Goal: Obtain resource: Download file/media

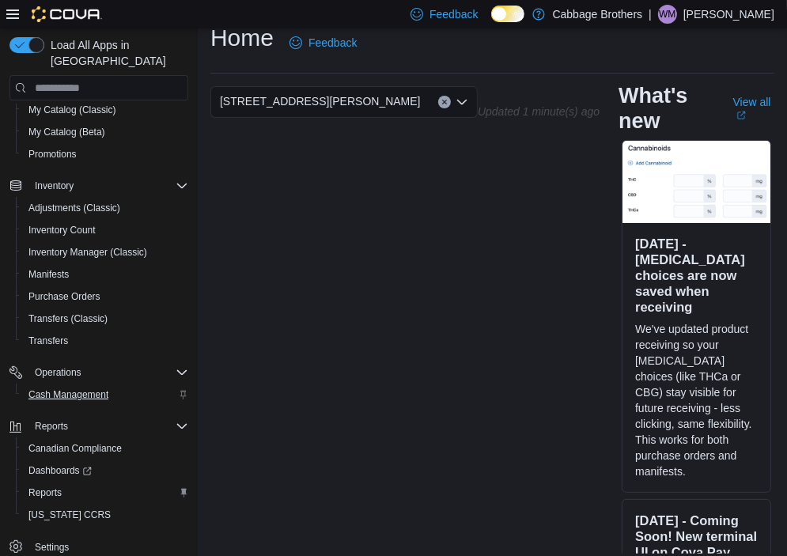
scroll to position [28, 0]
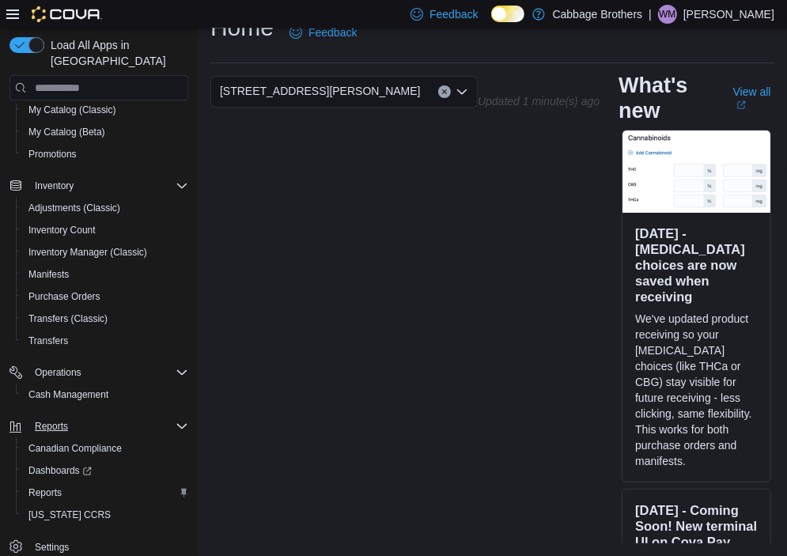
click at [139, 417] on div "Reports" at bounding box center [108, 426] width 160 height 19
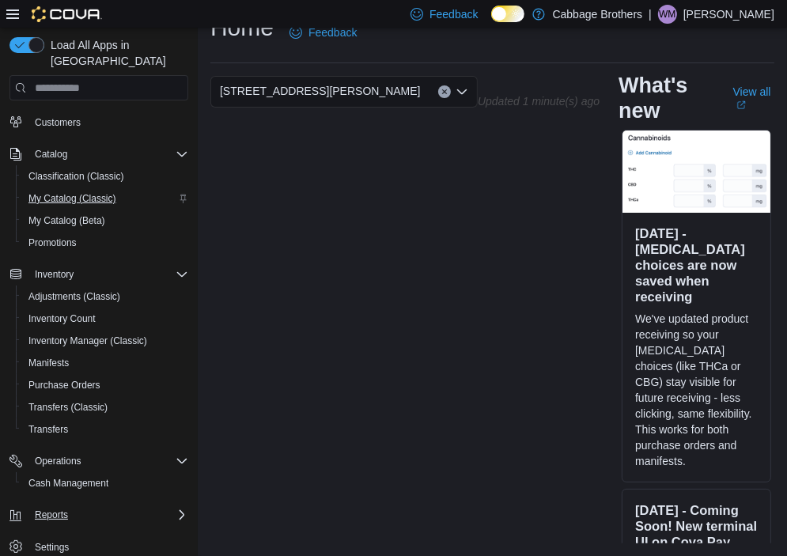
scroll to position [0, 0]
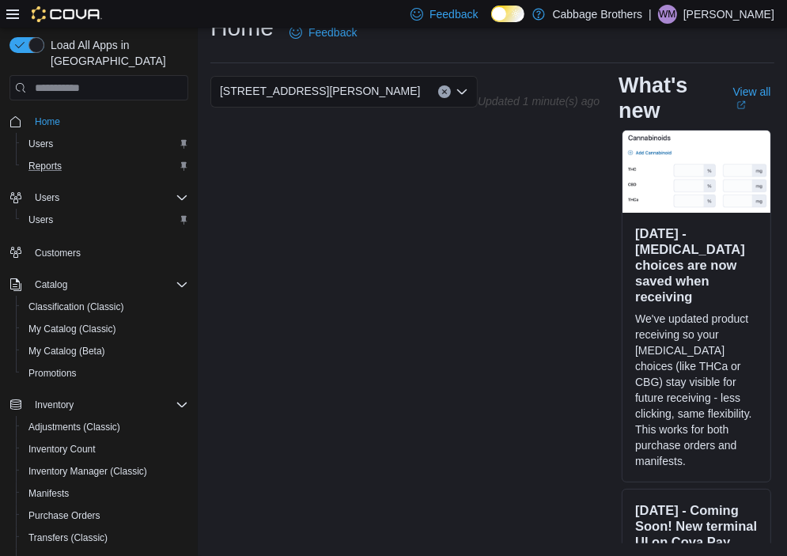
click at [70, 157] on div "Reports" at bounding box center [105, 166] width 166 height 19
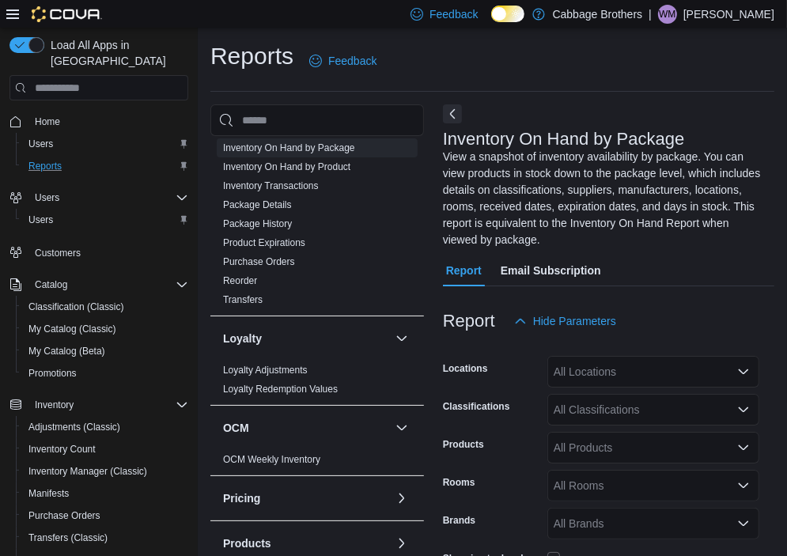
scroll to position [701, 0]
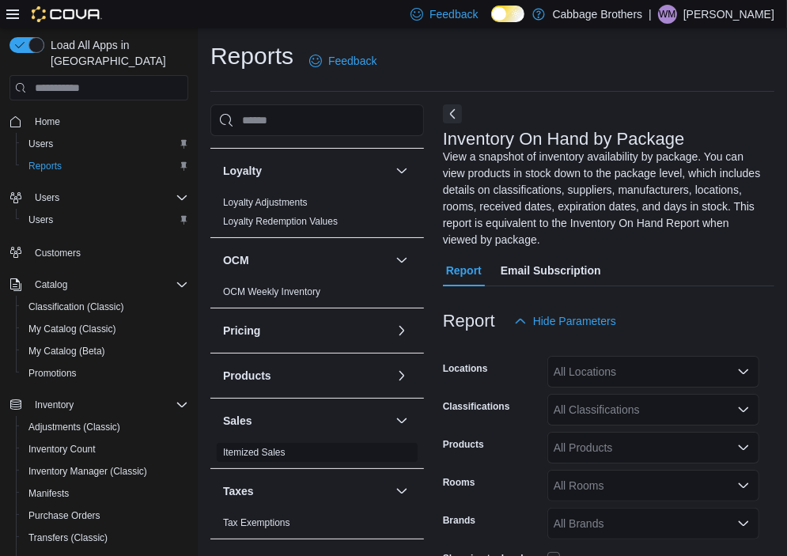
click at [267, 449] on link "Itemized Sales" at bounding box center [254, 452] width 62 height 11
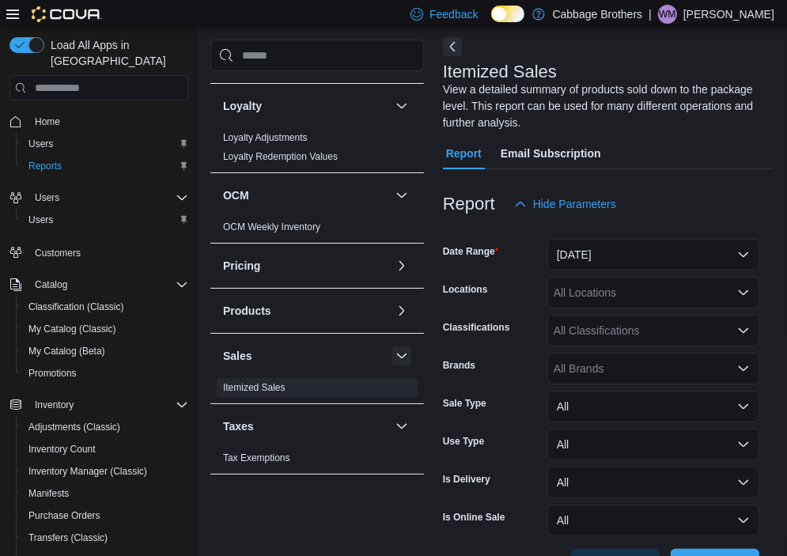
scroll to position [70, 0]
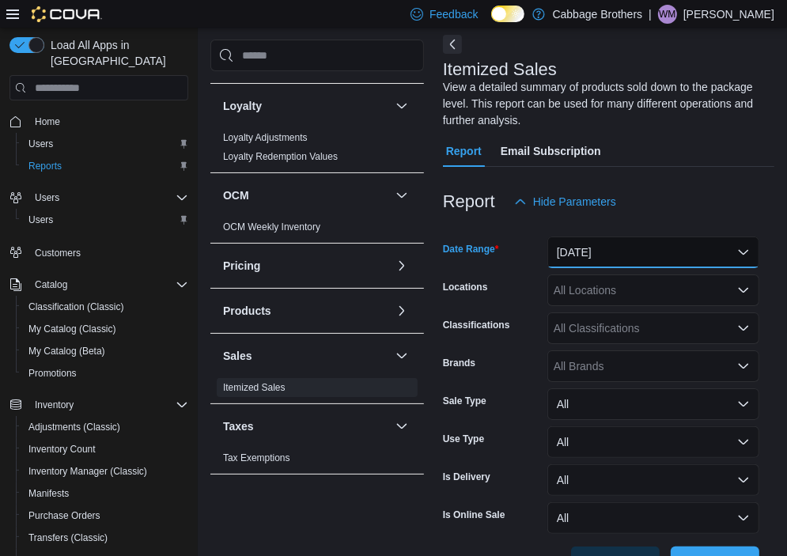
click at [750, 246] on button "[DATE]" at bounding box center [653, 253] width 212 height 32
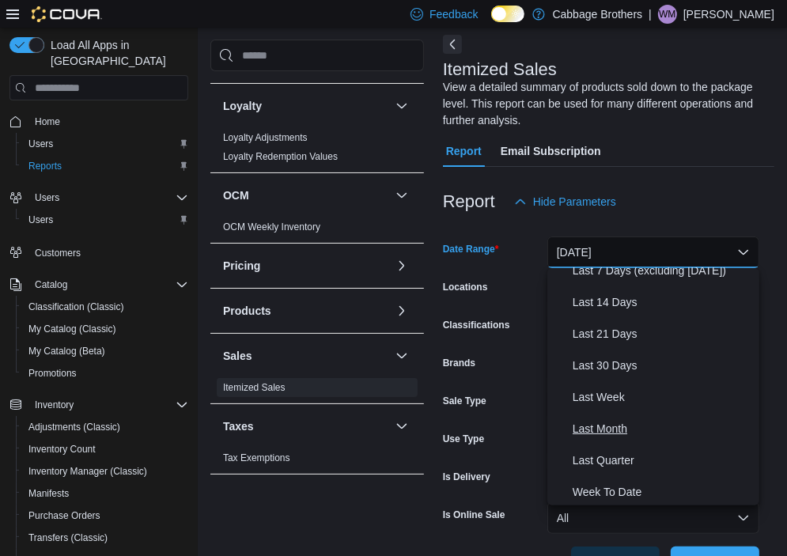
scroll to position [158, 0]
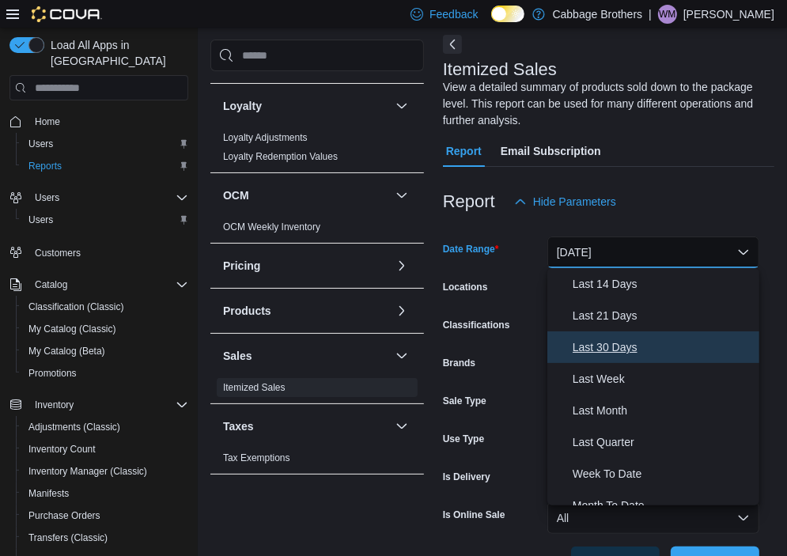
click at [623, 349] on span "Last 30 Days" at bounding box center [663, 347] width 180 height 19
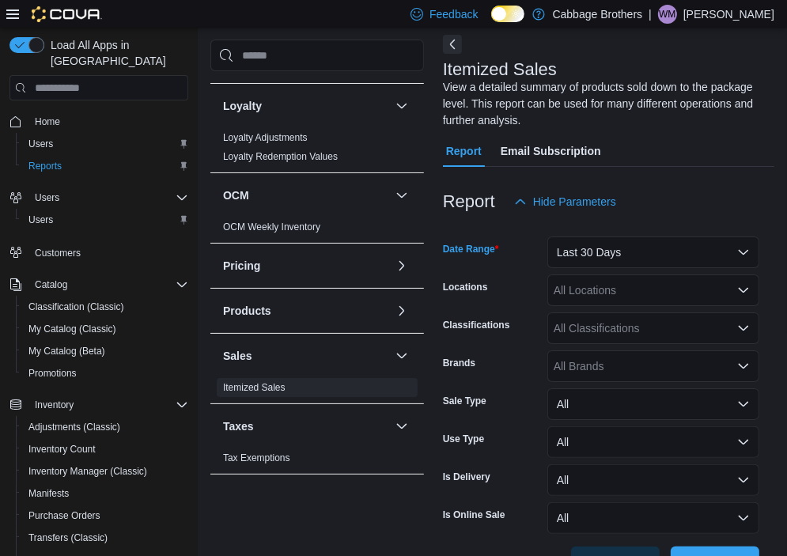
click at [718, 291] on div "All Locations" at bounding box center [653, 290] width 212 height 32
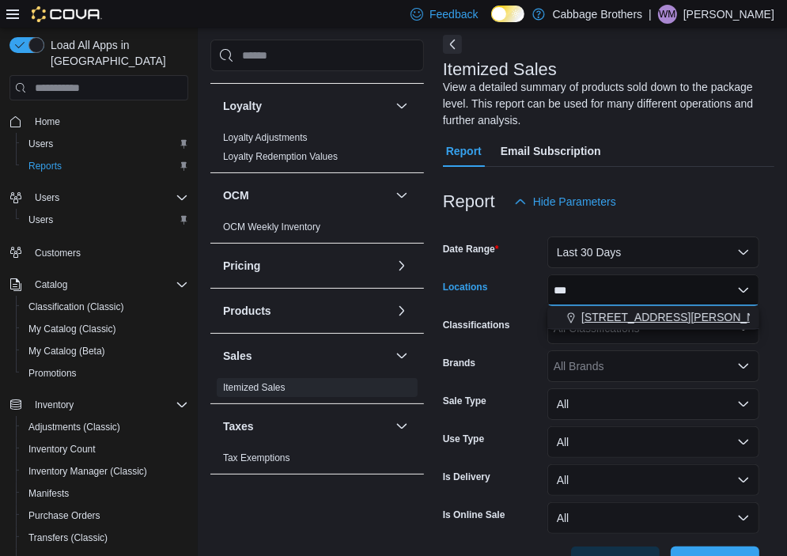
type input "***"
click at [661, 318] on span "[STREET_ADDRESS][PERSON_NAME]" at bounding box center [681, 317] width 201 height 16
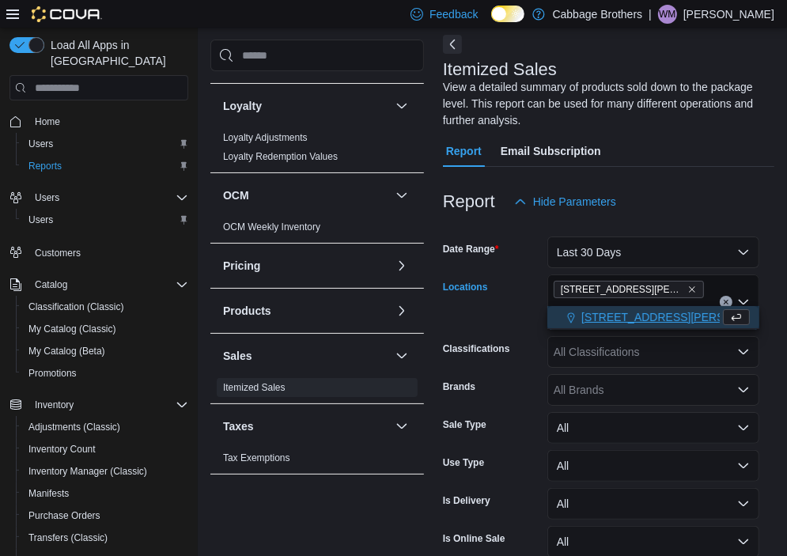
type input "****"
click at [653, 319] on span "[STREET_ADDRESS][PERSON_NAME]" at bounding box center [681, 317] width 201 height 16
click at [683, 212] on div "Report Hide Parameters" at bounding box center [608, 202] width 331 height 32
click at [608, 353] on div "All Classifications" at bounding box center [653, 352] width 212 height 32
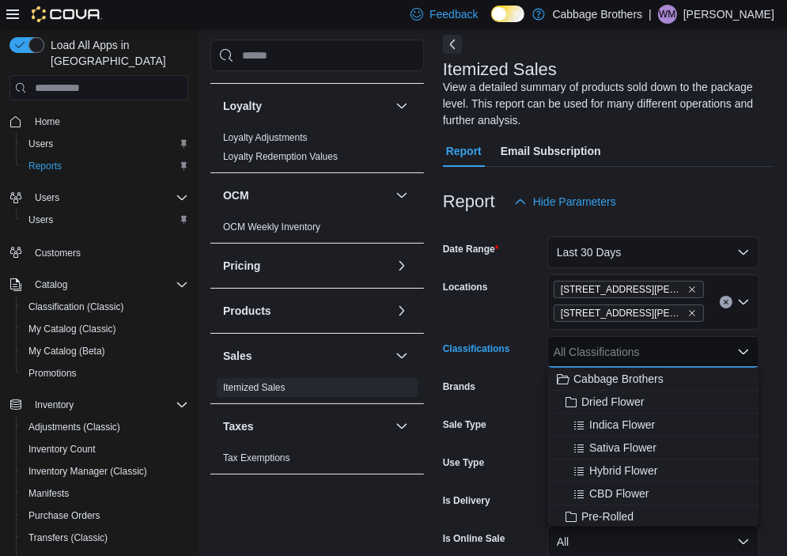
click at [608, 353] on div "All Classifications Combo box. Selected. Combo box input. All Classifications. …" at bounding box center [653, 352] width 212 height 32
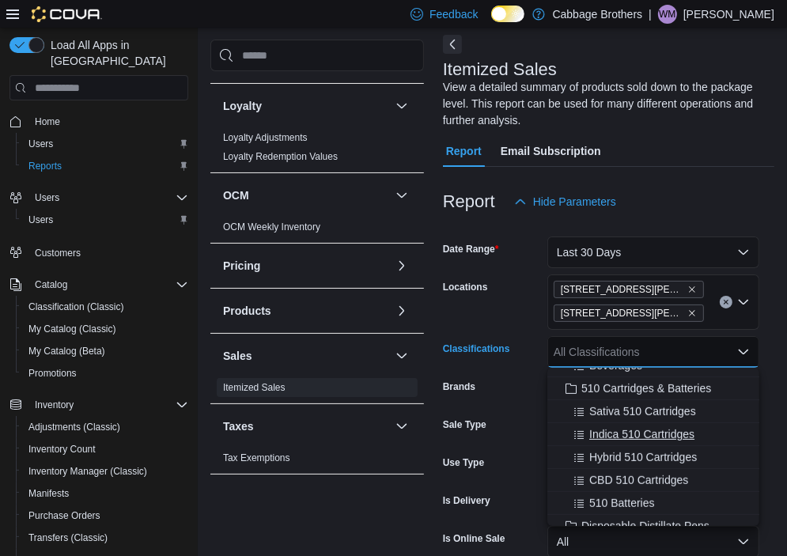
scroll to position [712, 0]
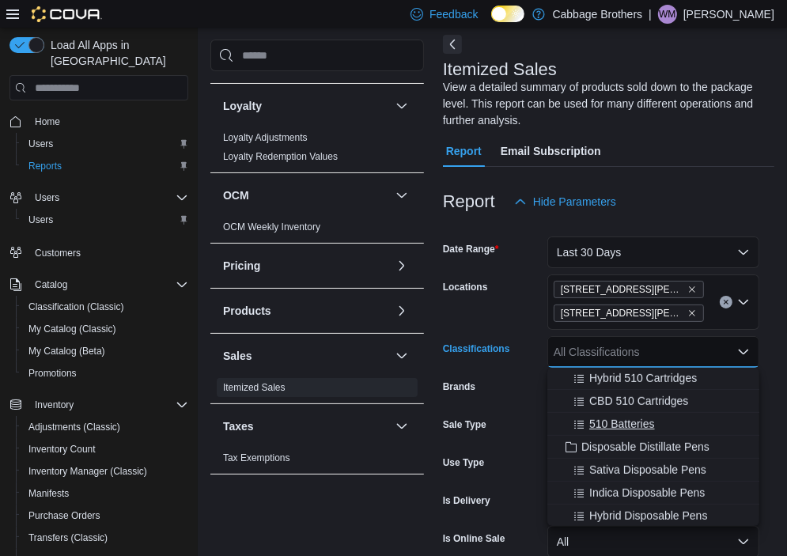
click at [625, 423] on span "510 Batteries" at bounding box center [622, 424] width 66 height 16
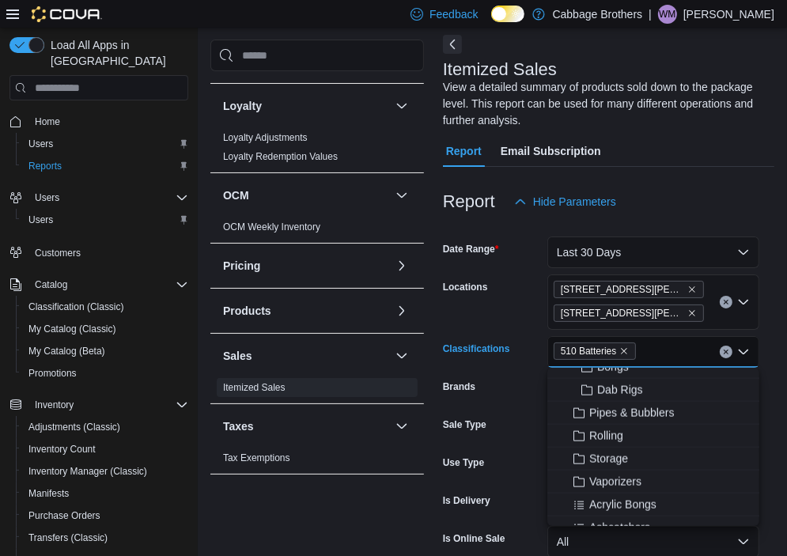
scroll to position [1424, 0]
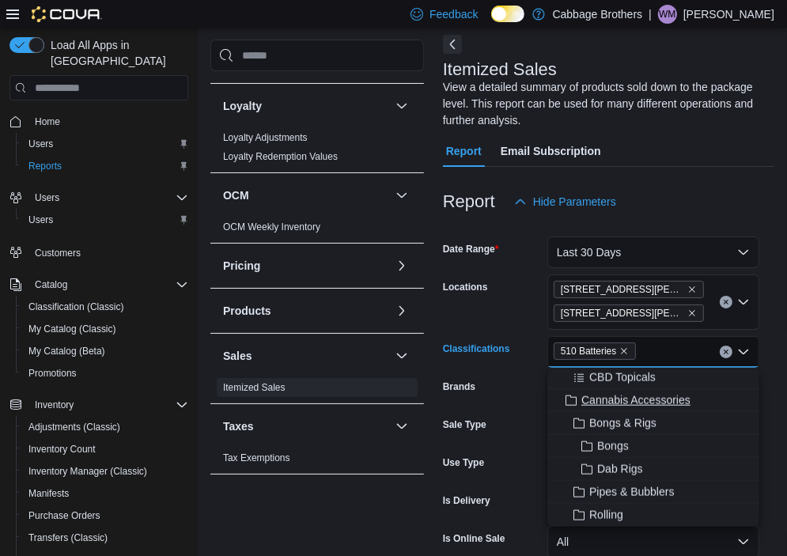
click at [662, 401] on span "Cannabis Accessories" at bounding box center [635, 400] width 109 height 16
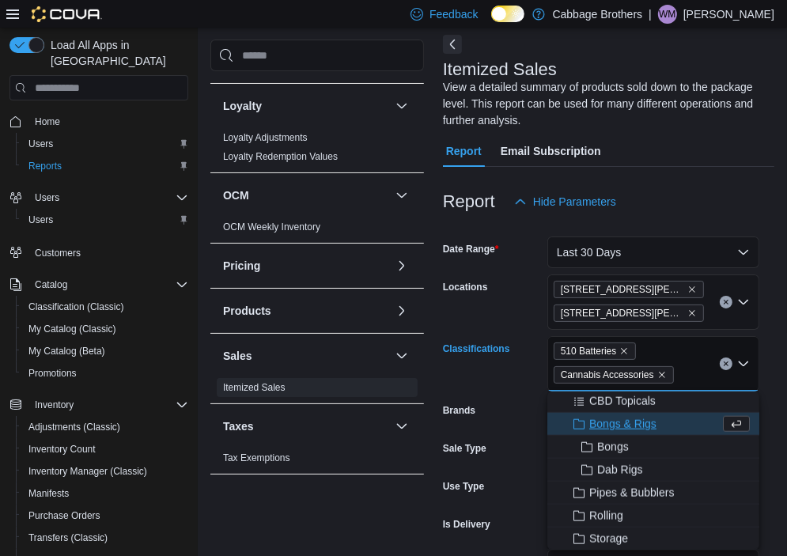
click at [759, 199] on div "Report Hide Parameters" at bounding box center [608, 202] width 331 height 32
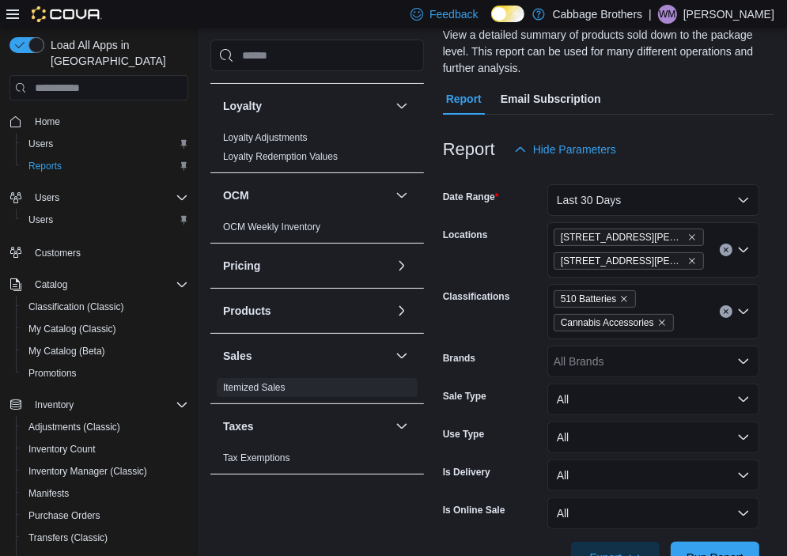
scroll to position [171, 0]
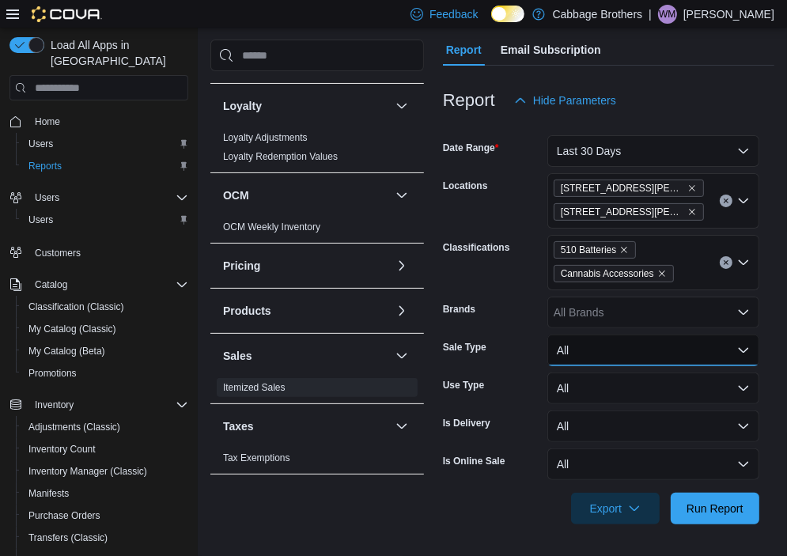
click at [611, 339] on button "All" at bounding box center [653, 351] width 212 height 32
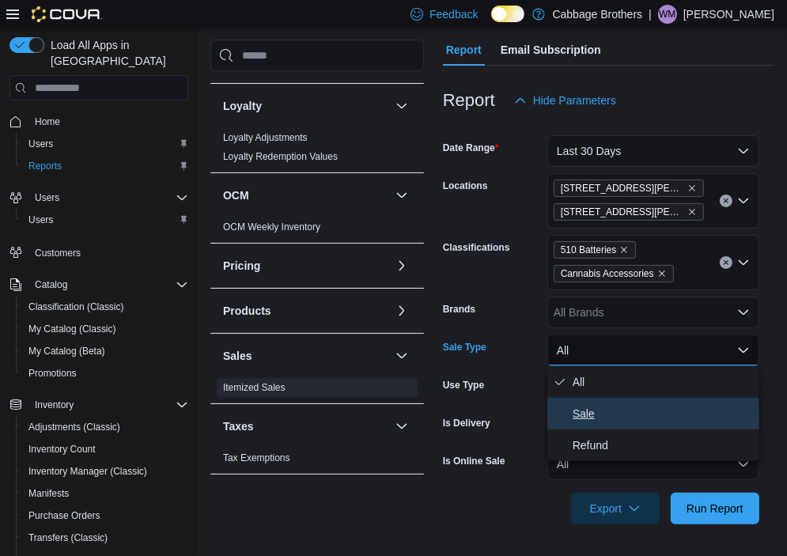
click at [603, 421] on span "Sale" at bounding box center [663, 413] width 180 height 19
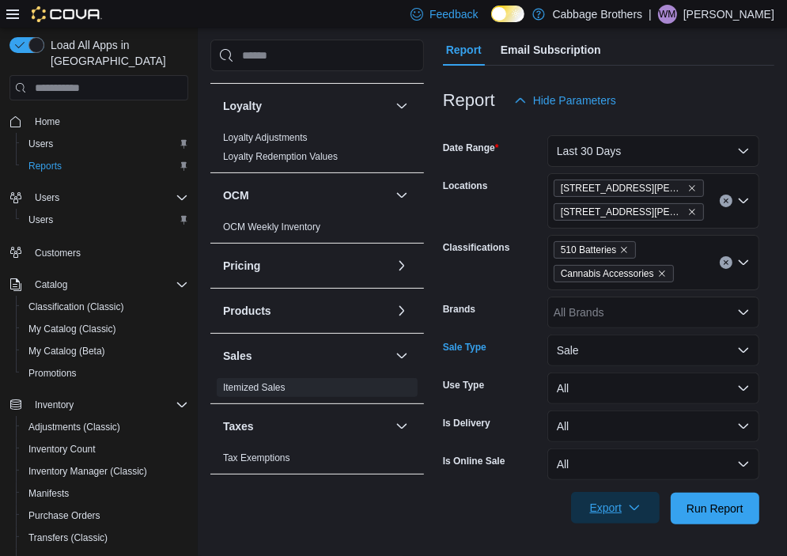
click at [613, 509] on span "Export" at bounding box center [616, 508] width 70 height 32
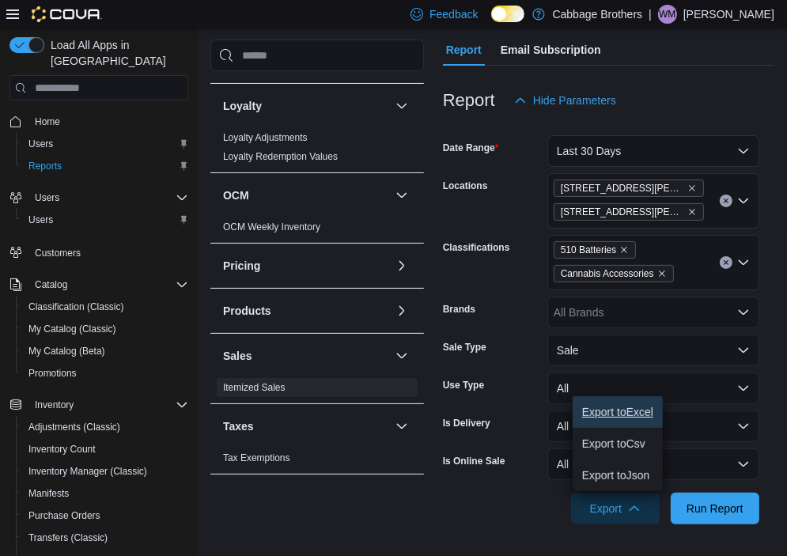
click at [630, 406] on span "Export to Excel" at bounding box center [617, 412] width 71 height 13
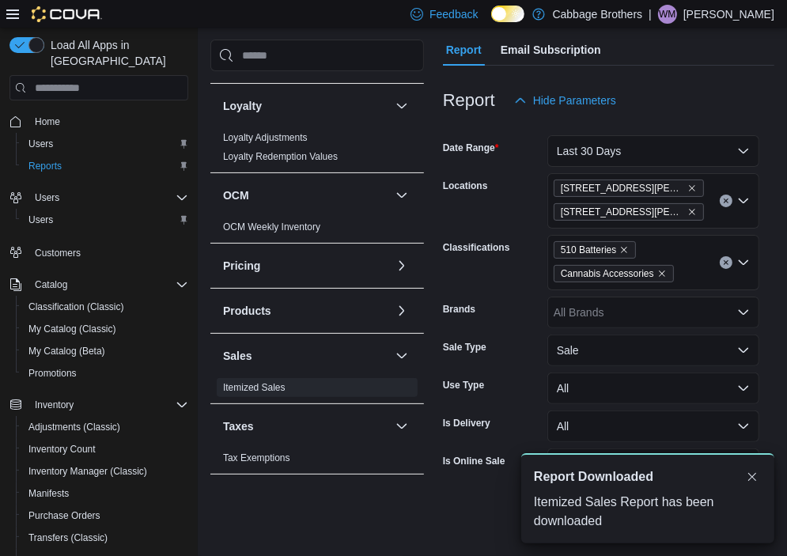
scroll to position [0, 0]
